Goal: Information Seeking & Learning: Learn about a topic

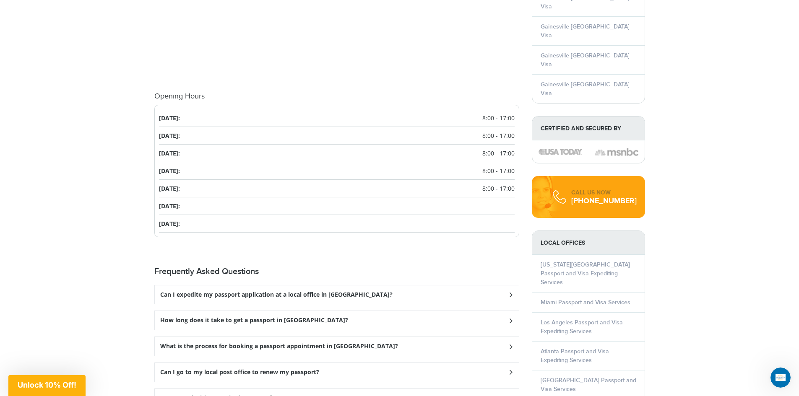
scroll to position [1007, 0]
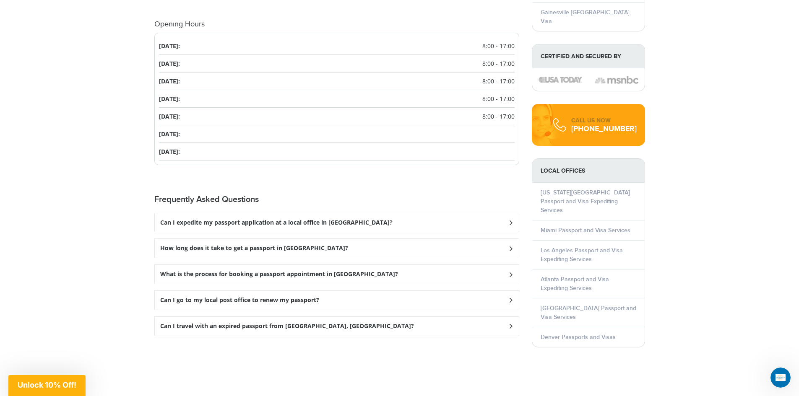
click at [177, 227] on h3 "What is the process for booking a passport appointment in Gainesville?" at bounding box center [276, 222] width 232 height 7
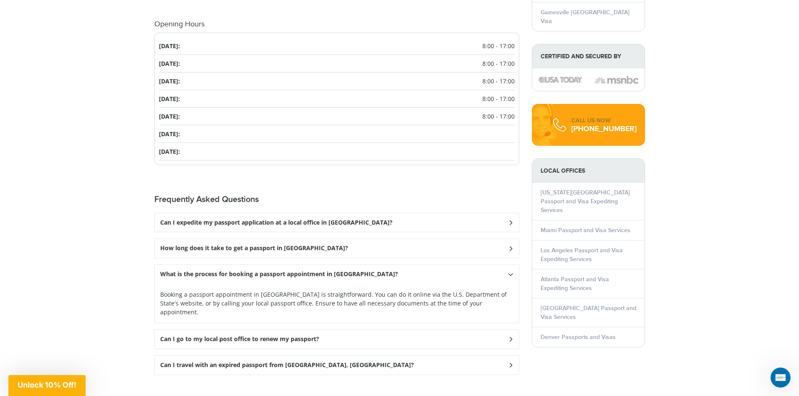
click at [163, 227] on h3 "Can I go to my local post office to renew my passport?" at bounding box center [276, 222] width 232 height 7
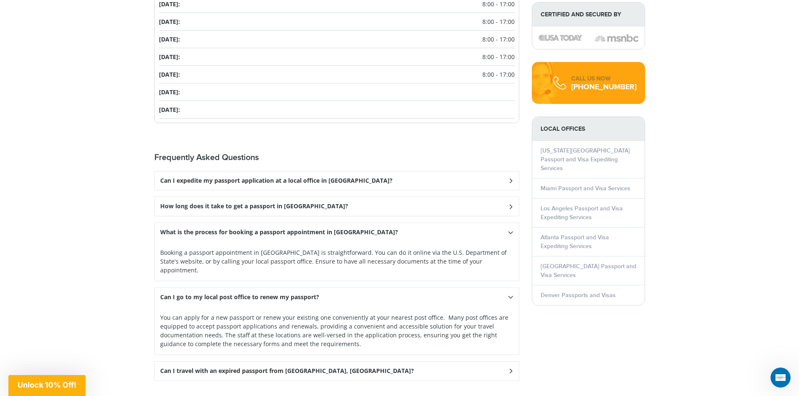
scroll to position [1133, 0]
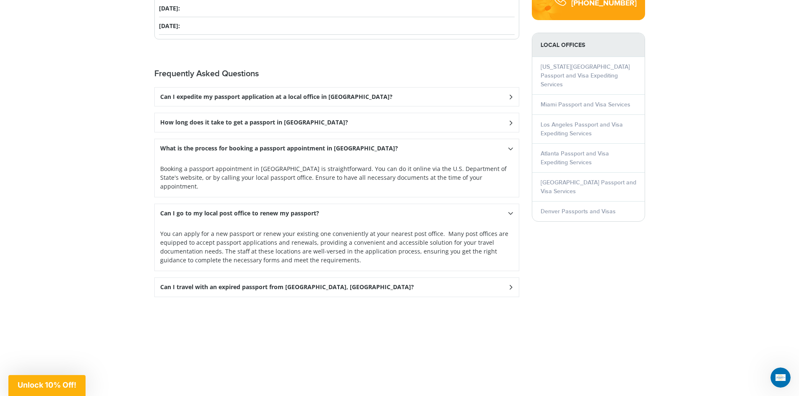
click at [239, 101] on h3 "How long does it take to get a passport in Gainesville?" at bounding box center [276, 97] width 232 height 7
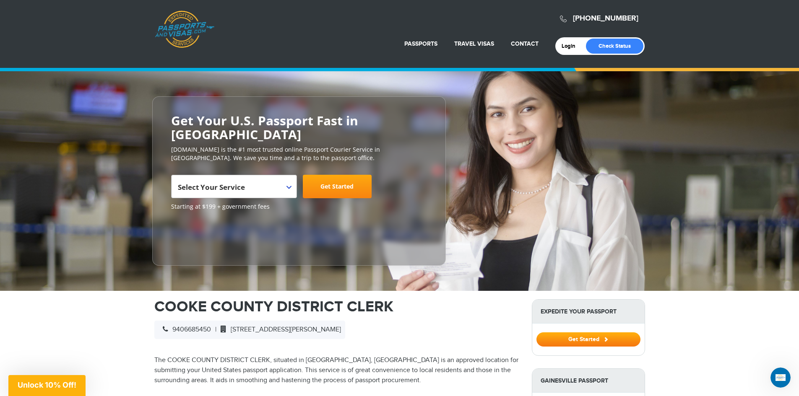
scroll to position [0, 0]
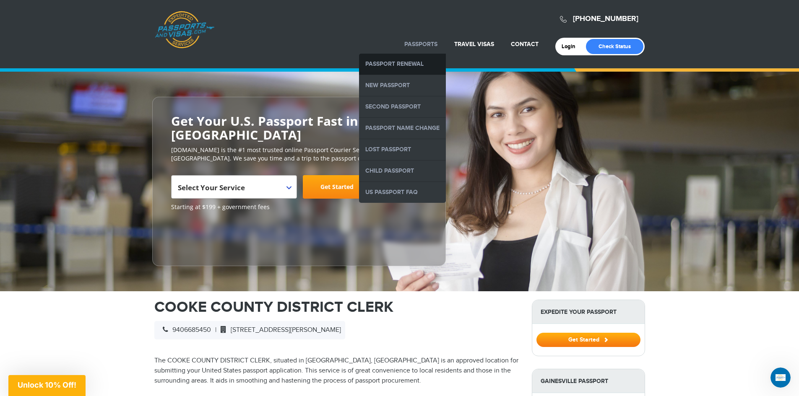
click at [403, 59] on link "Passport Renewal" at bounding box center [402, 64] width 87 height 21
